Goal: Task Accomplishment & Management: Use online tool/utility

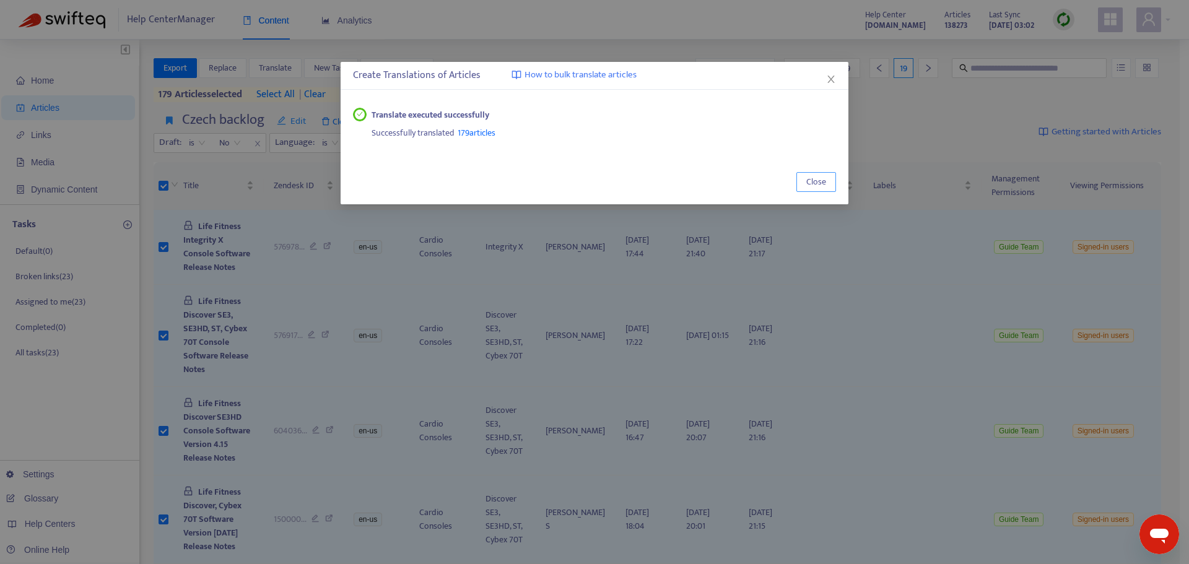
click at [818, 181] on span "Close" at bounding box center [816, 182] width 20 height 14
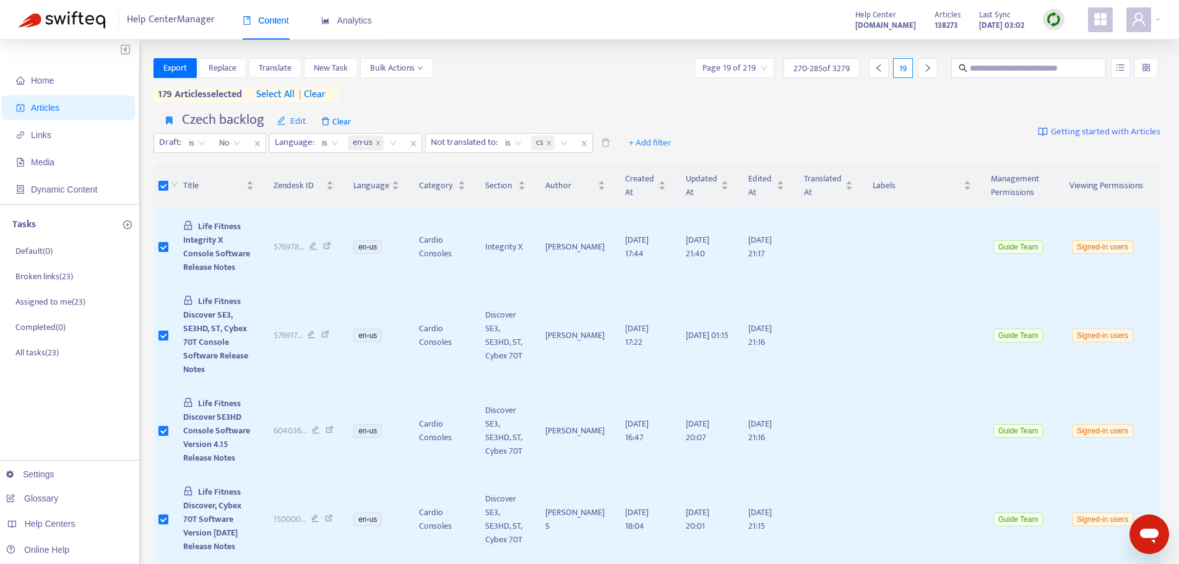
click at [326, 96] on span "| clear" at bounding box center [310, 94] width 31 height 15
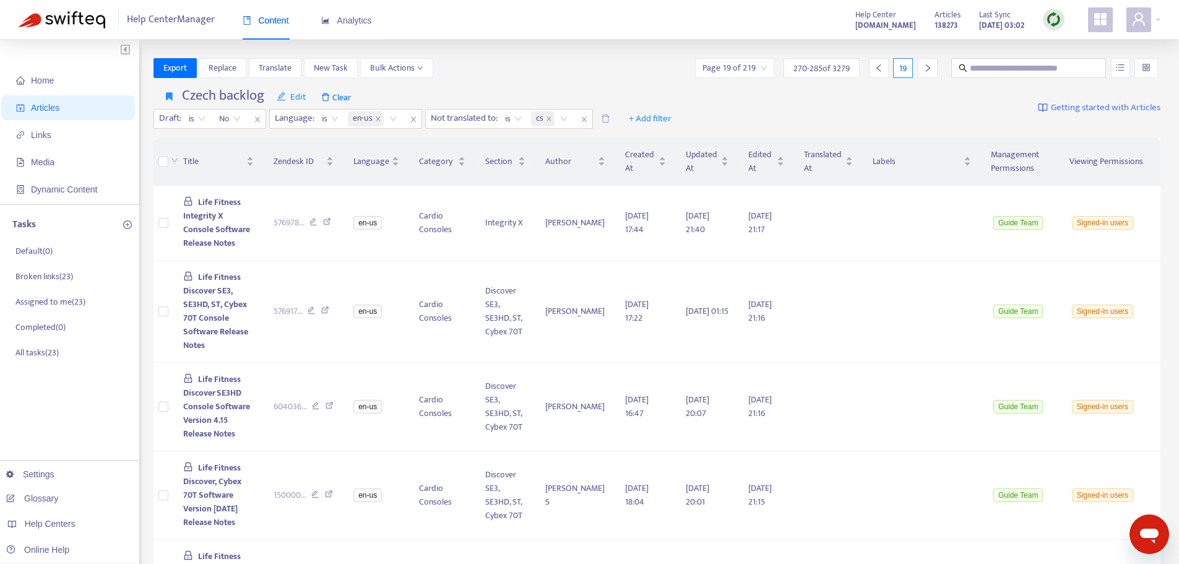
click at [926, 63] on div at bounding box center [928, 68] width 20 height 20
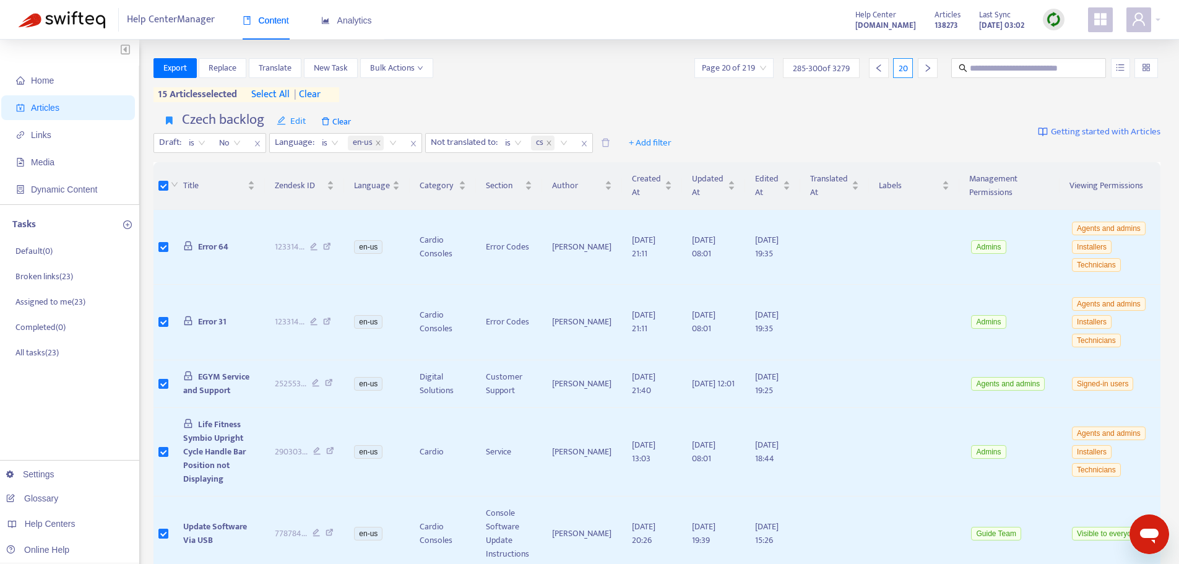
click at [931, 69] on icon "right" at bounding box center [928, 68] width 9 height 9
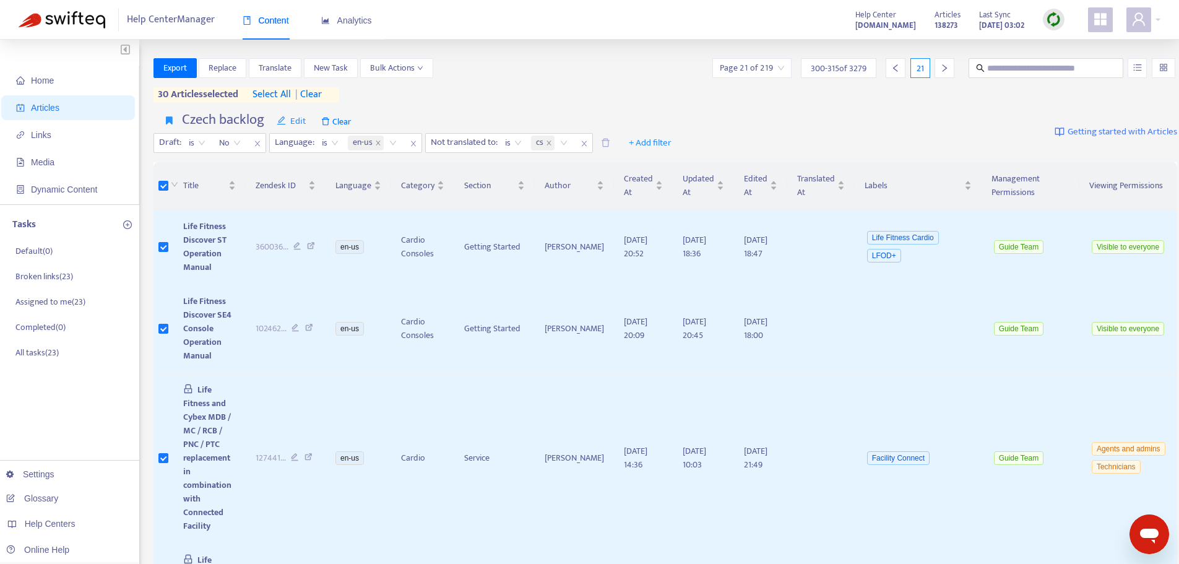
drag, startPoint x: 932, startPoint y: 66, endPoint x: 874, endPoint y: 116, distance: 76.4
click at [940, 66] on icon "right" at bounding box center [944, 68] width 9 height 9
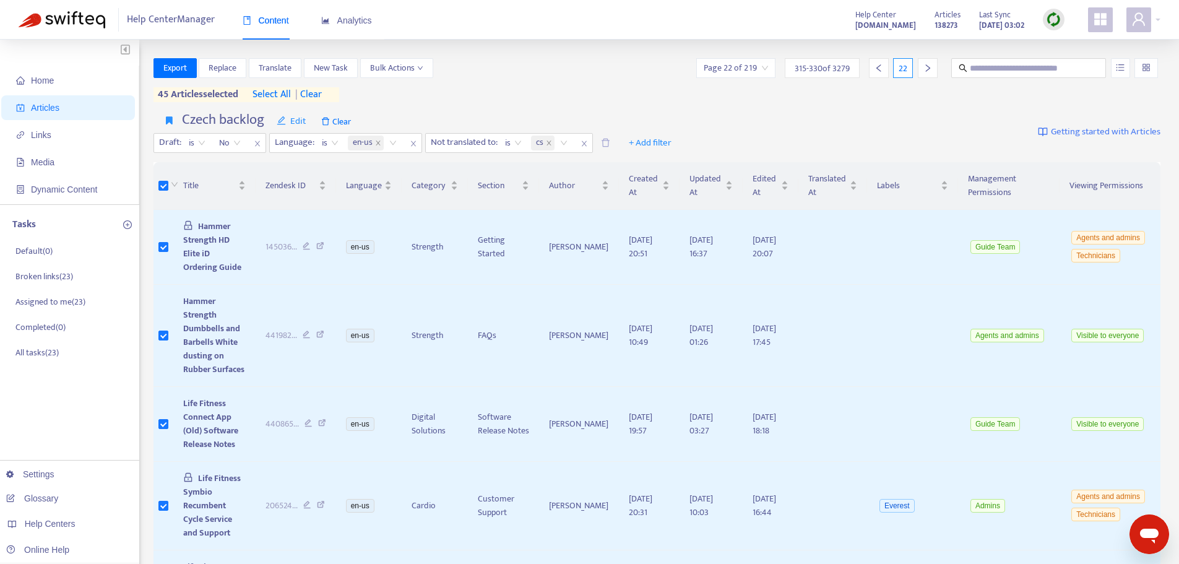
click at [918, 67] on div at bounding box center [928, 68] width 20 height 20
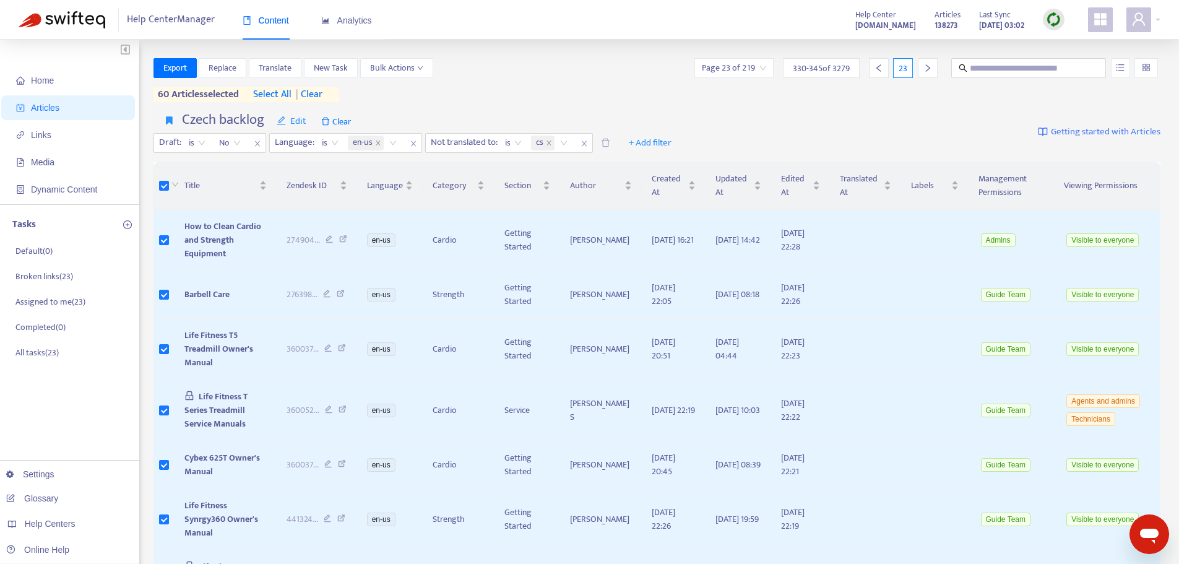
click at [929, 66] on icon "right" at bounding box center [928, 68] width 9 height 9
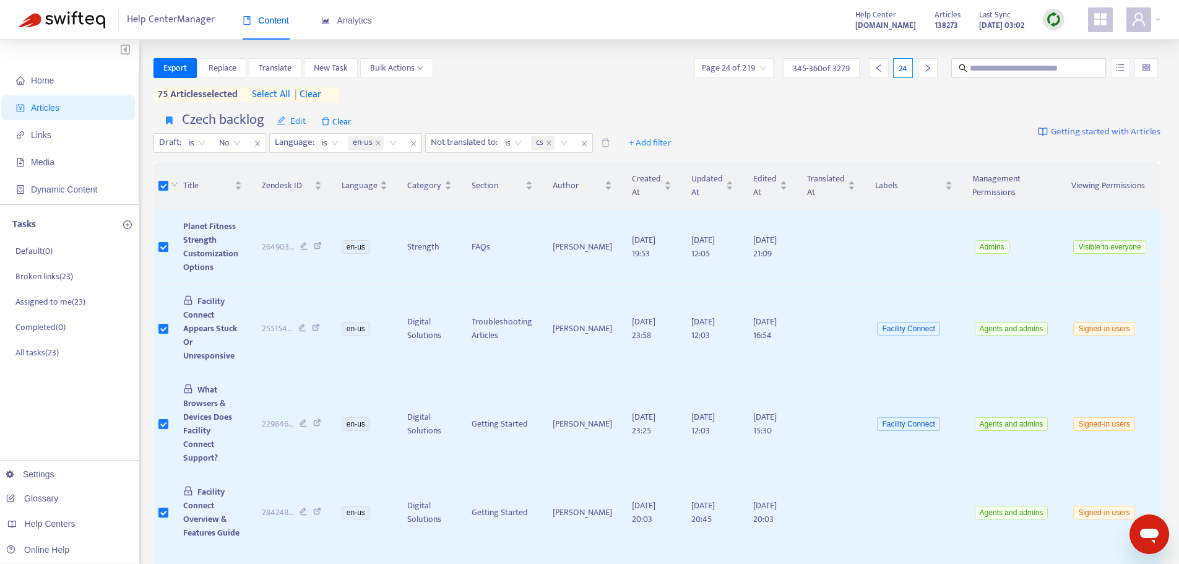
click at [931, 66] on icon "right" at bounding box center [928, 68] width 9 height 9
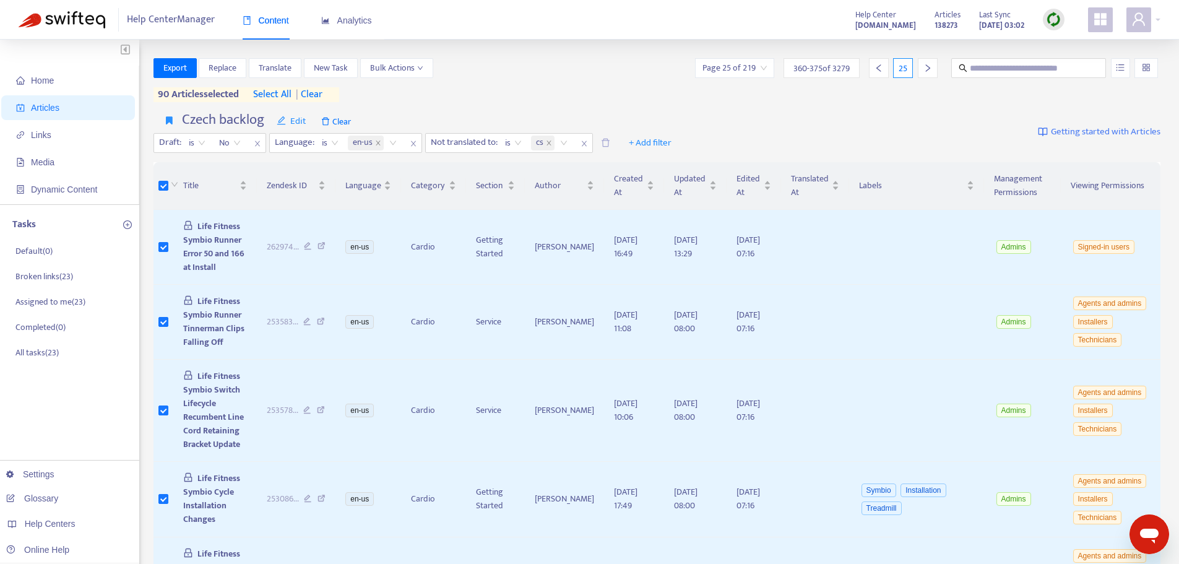
click at [926, 68] on icon "right" at bounding box center [928, 68] width 9 height 9
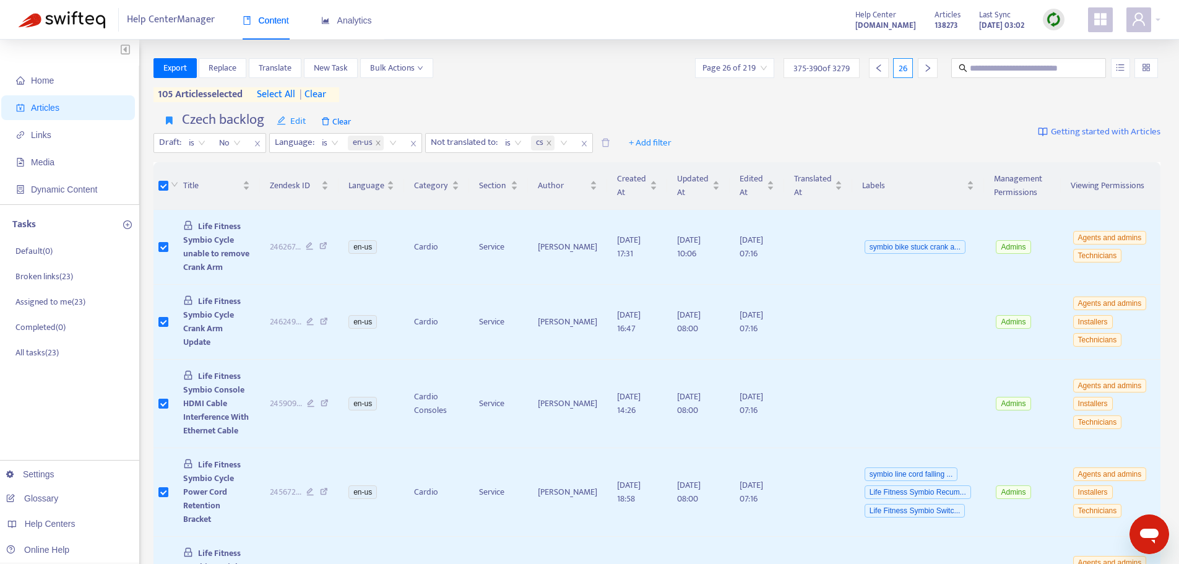
click at [921, 66] on div at bounding box center [928, 68] width 20 height 20
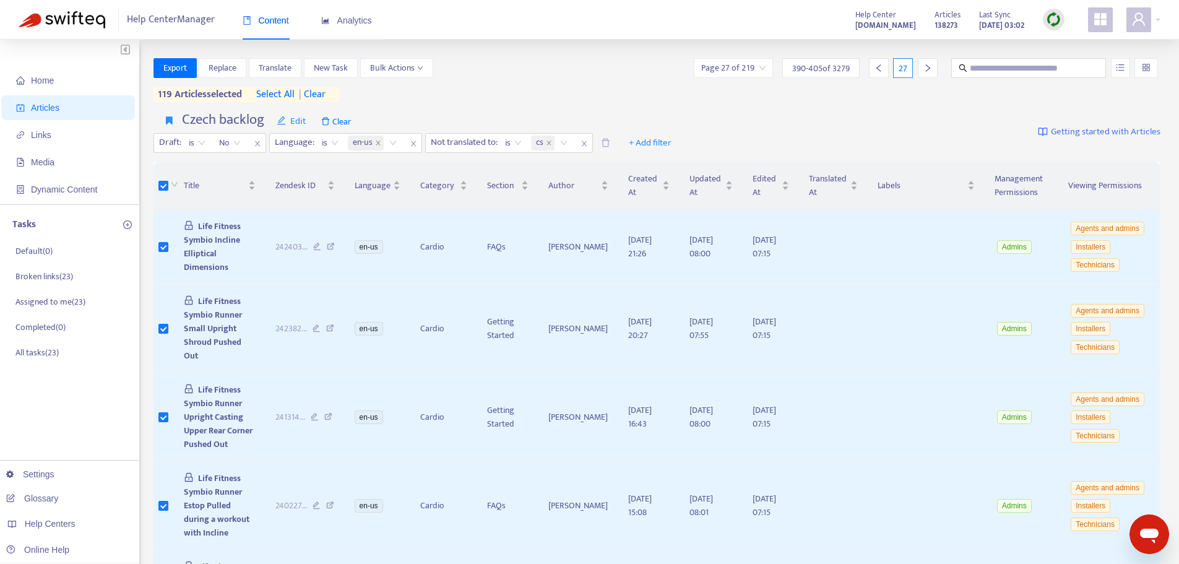
click at [919, 61] on div at bounding box center [928, 68] width 20 height 20
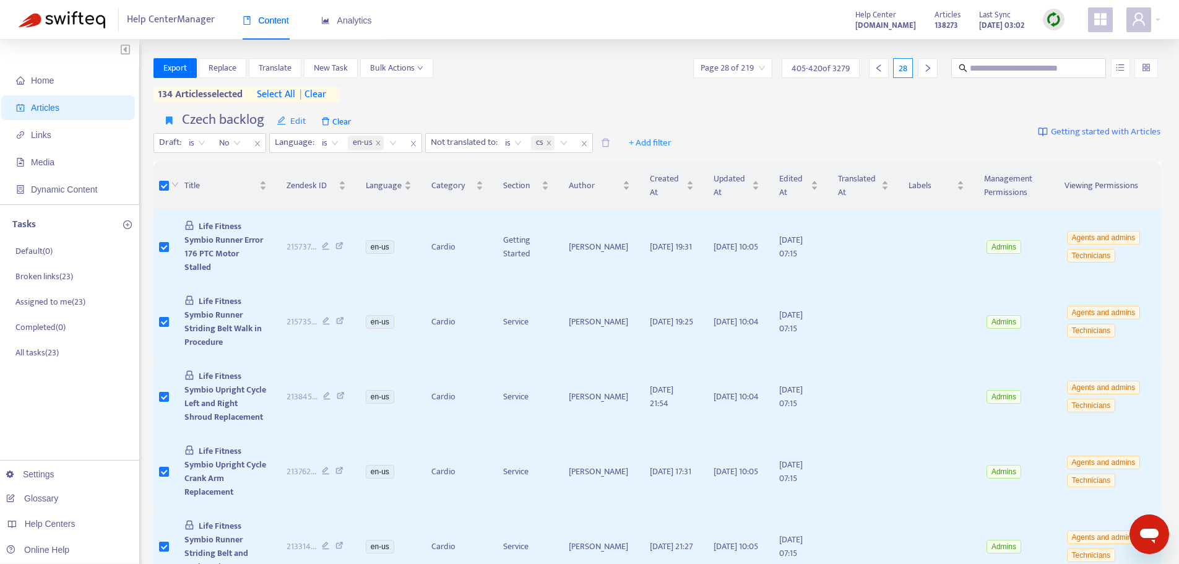
click at [924, 67] on icon "right" at bounding box center [928, 68] width 9 height 9
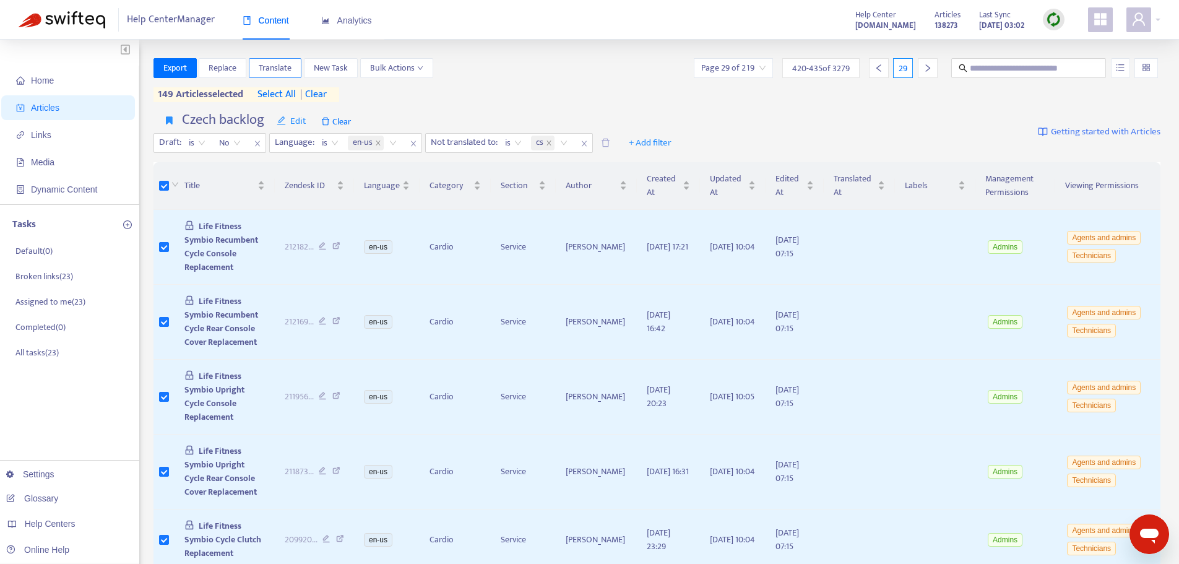
click at [277, 66] on span "Translate" at bounding box center [275, 68] width 33 height 14
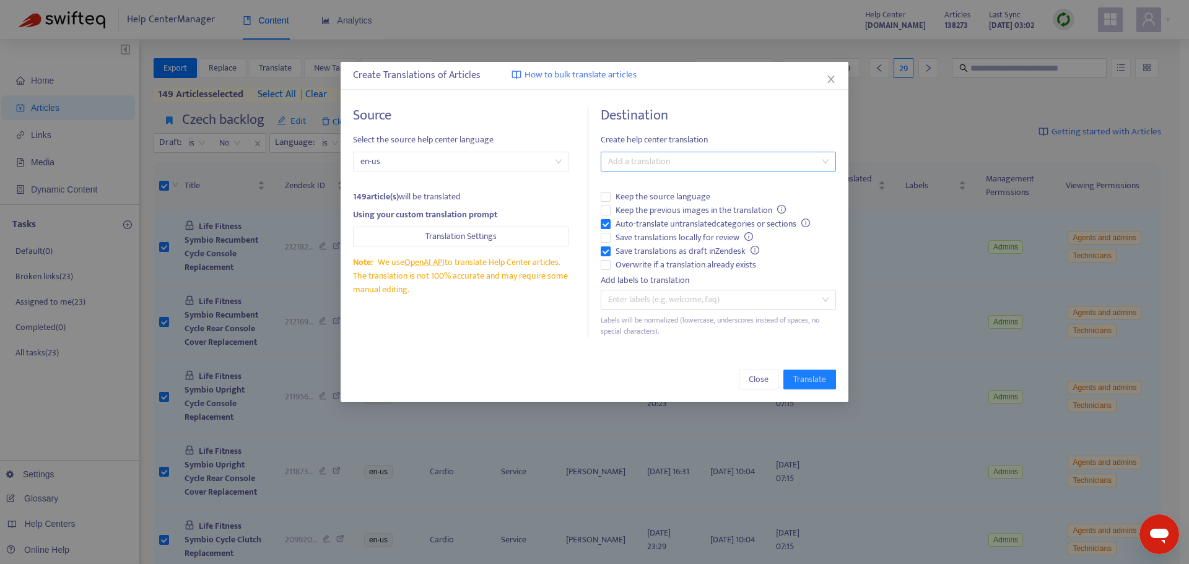
click at [612, 165] on div at bounding box center [712, 161] width 217 height 15
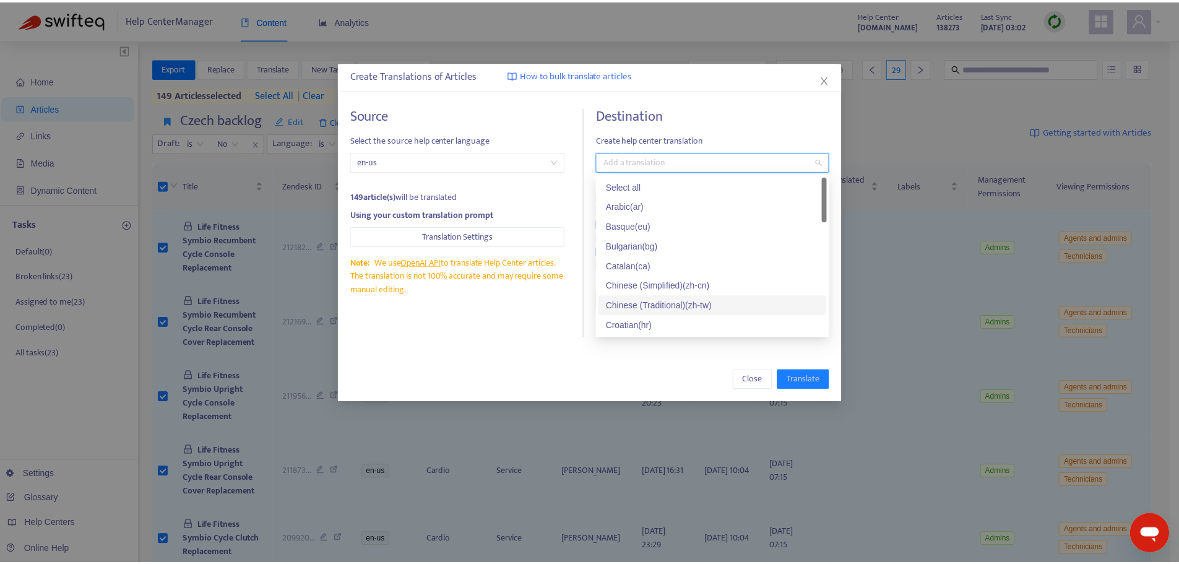
scroll to position [62, 0]
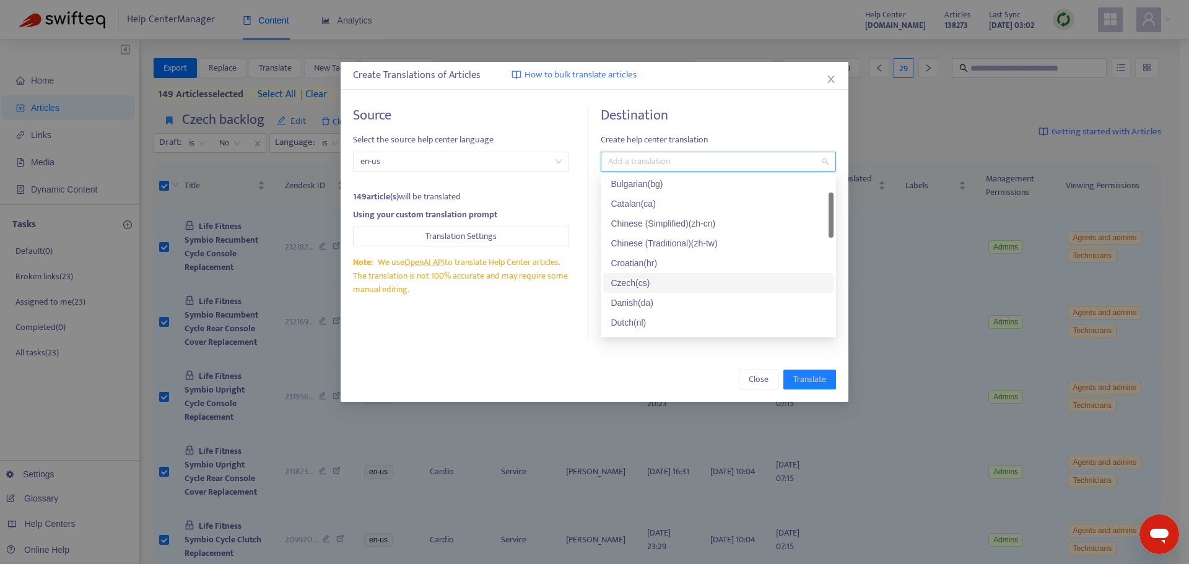
click at [633, 284] on div "Czech ( cs )" at bounding box center [717, 283] width 215 height 14
click at [527, 327] on div "Source Select the source help center language en-us 149 article(s) will be tran…" at bounding box center [470, 222] width 235 height 230
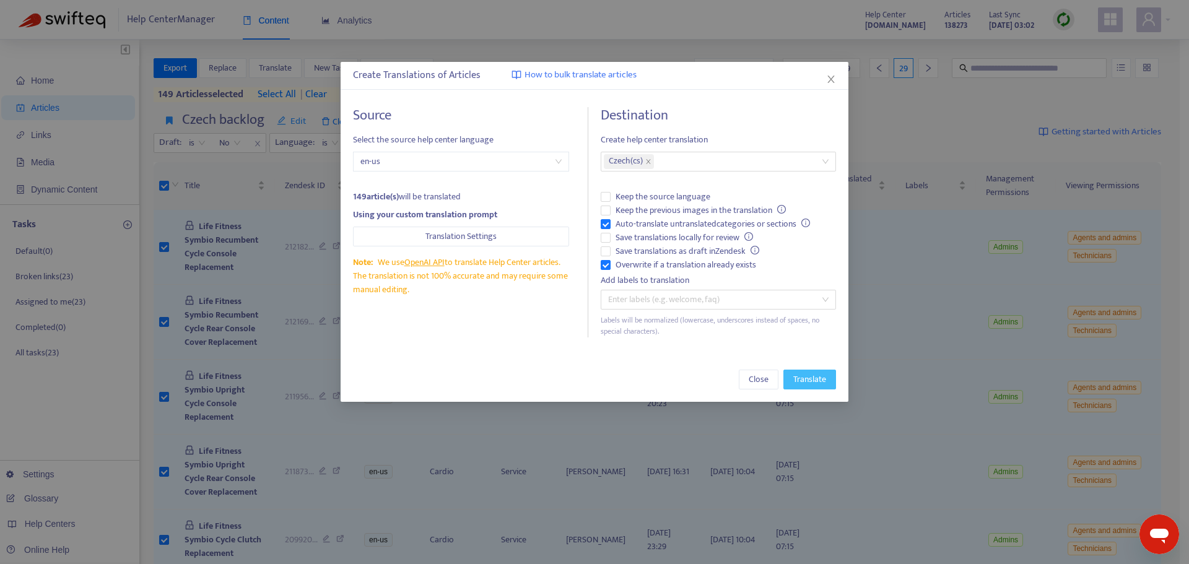
click at [799, 380] on span "Translate" at bounding box center [809, 380] width 33 height 14
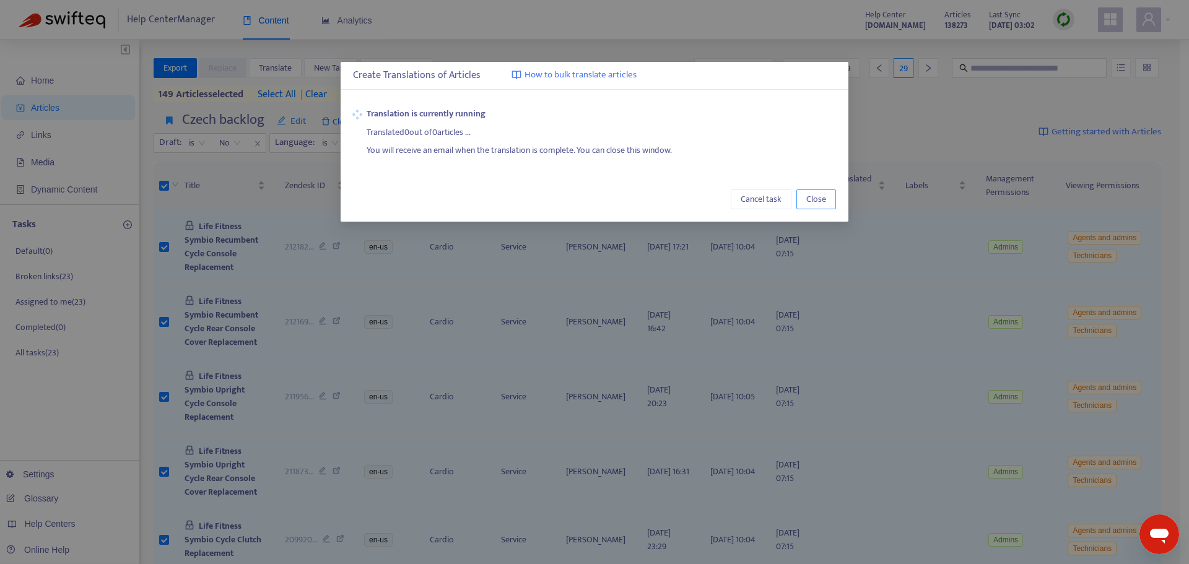
click at [817, 202] on span "Close" at bounding box center [816, 200] width 20 height 14
